Goal: Task Accomplishment & Management: Use online tool/utility

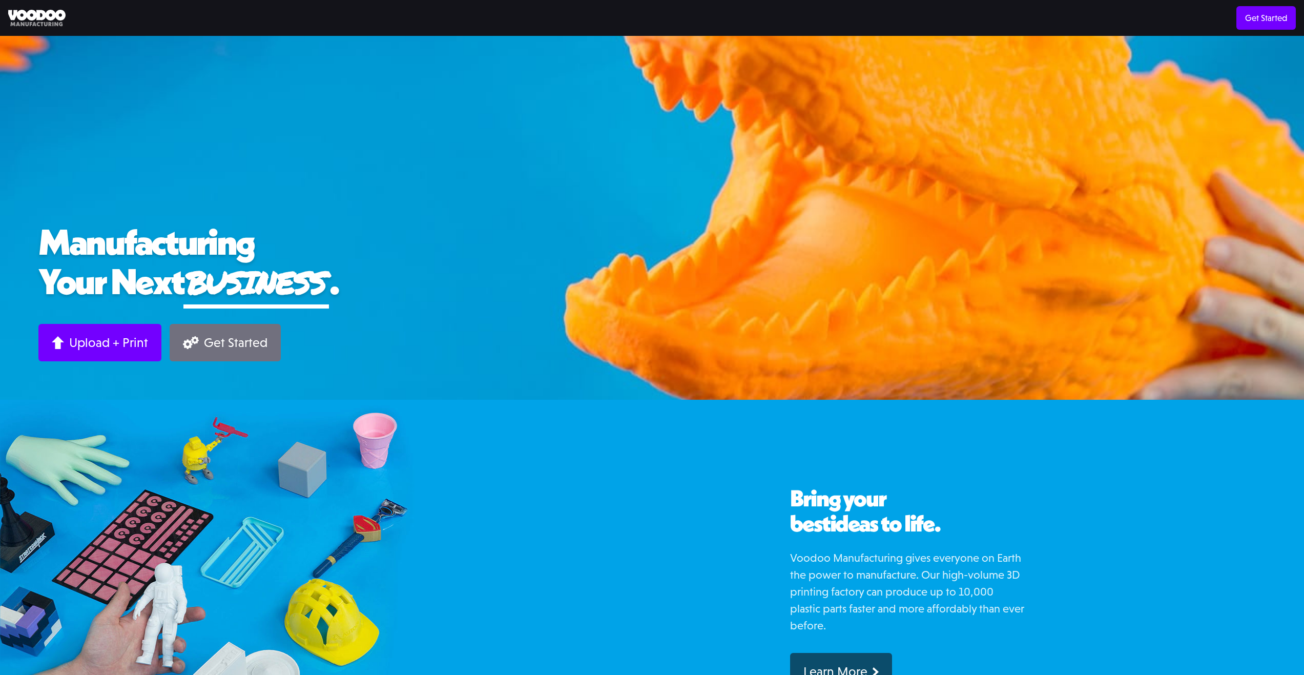
click at [210, 345] on div "Get Started" at bounding box center [236, 342] width 64 height 16
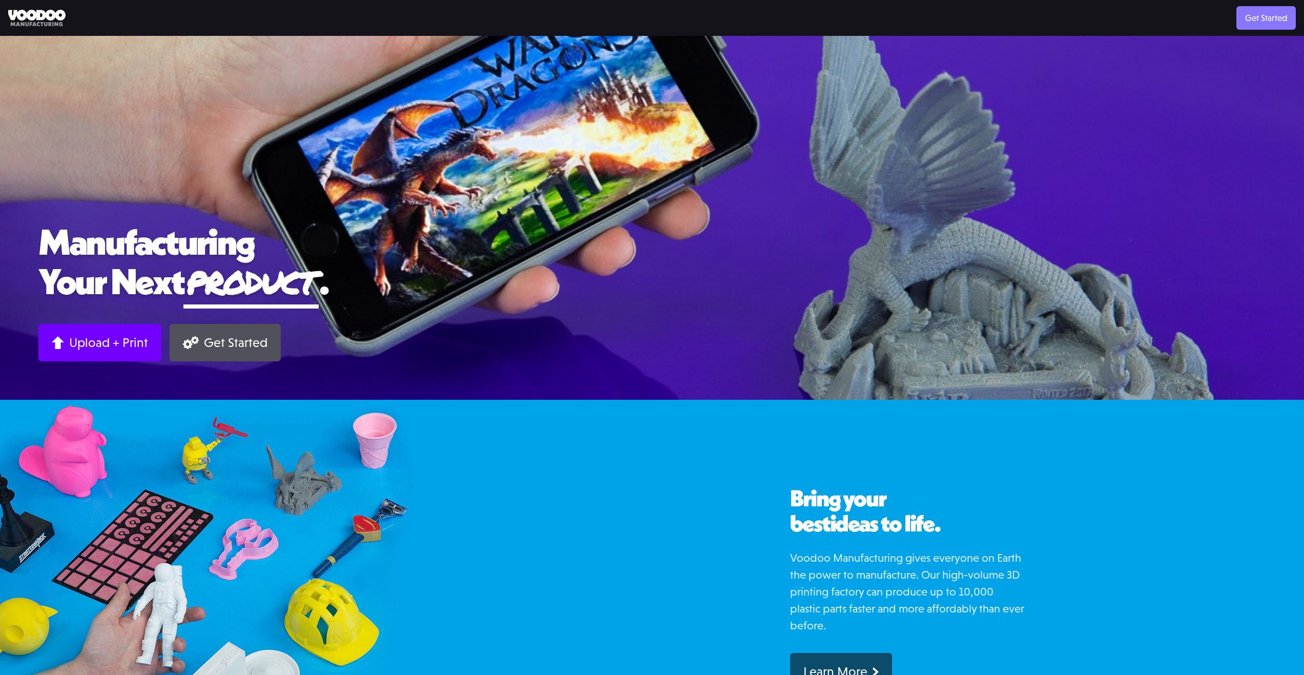
click at [1244, 16] on link "Get Started" at bounding box center [1265, 18] width 59 height 24
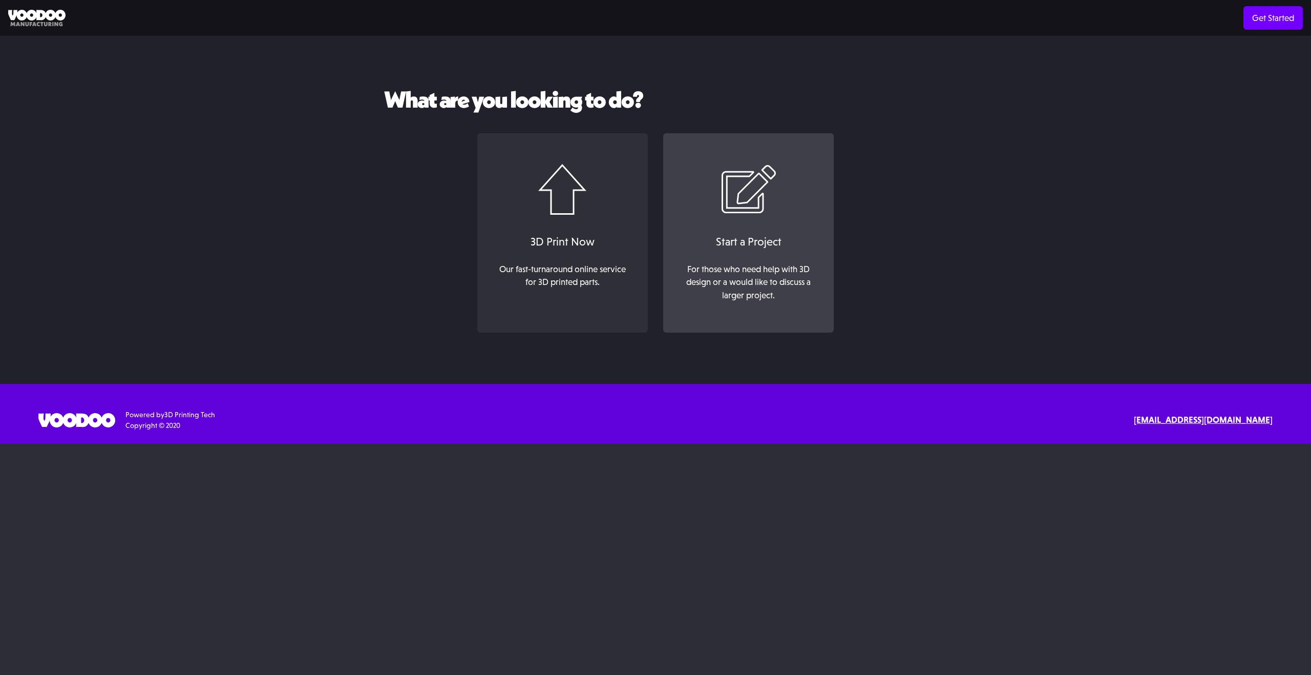
drag, startPoint x: 883, startPoint y: 137, endPoint x: 828, endPoint y: 143, distance: 55.1
